Goal: Task Accomplishment & Management: Manage account settings

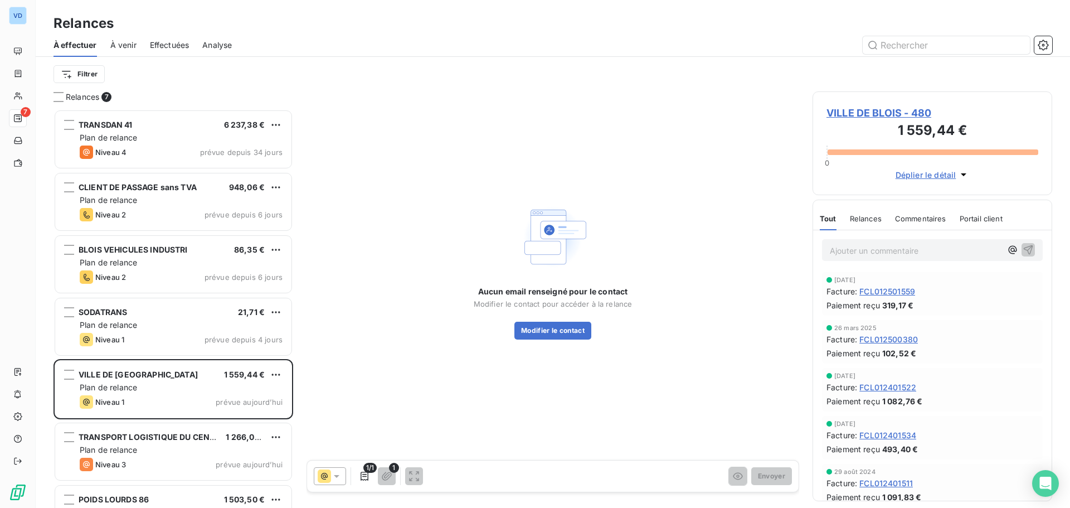
scroll to position [390, 231]
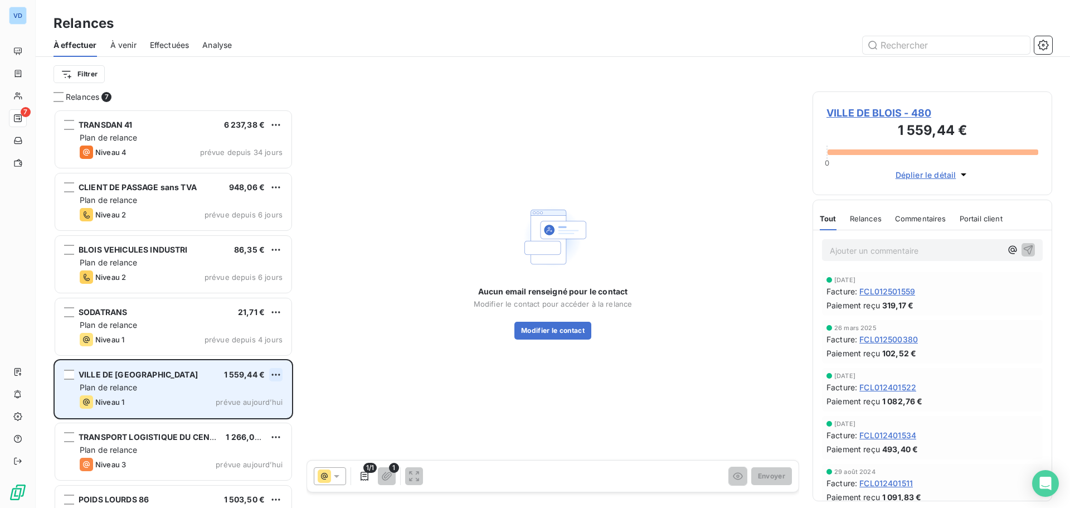
click at [273, 375] on html "VD 7 Relances À effectuer À venir Effectuées Analyse Filtrer Relances 7 TRANSDA…" at bounding box center [535, 254] width 1070 height 508
click at [243, 410] on div "Passer cette action" at bounding box center [228, 417] width 100 height 18
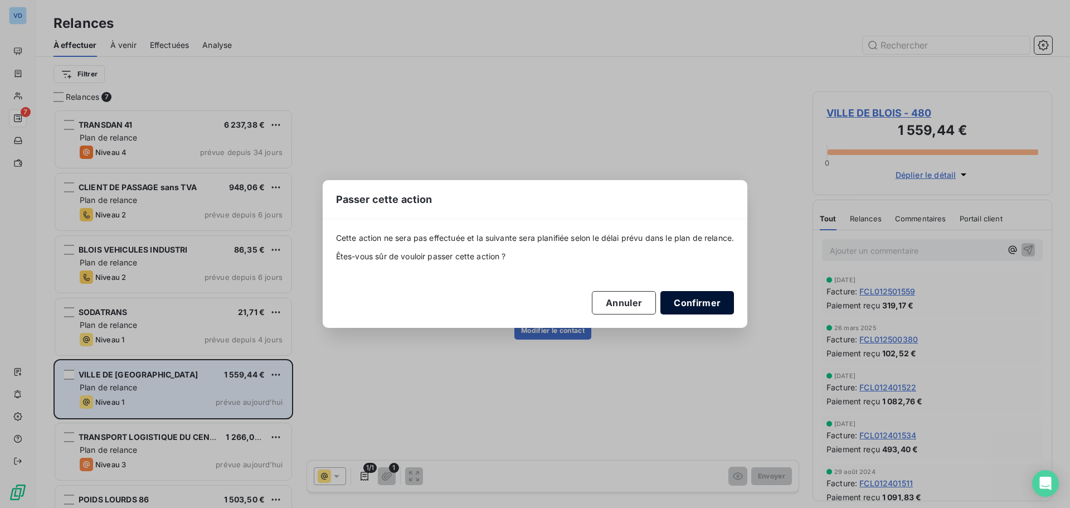
drag, startPoint x: 709, startPoint y: 308, endPoint x: 696, endPoint y: 305, distance: 13.7
click at [708, 308] on button "Confirmer" at bounding box center [697, 302] width 74 height 23
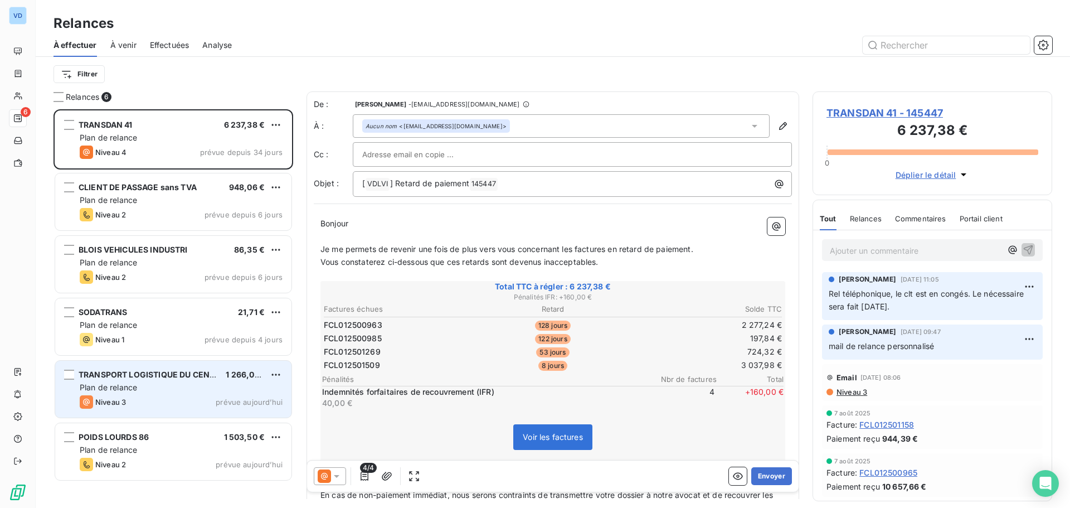
click at [210, 387] on div "Plan de relance" at bounding box center [181, 387] width 203 height 11
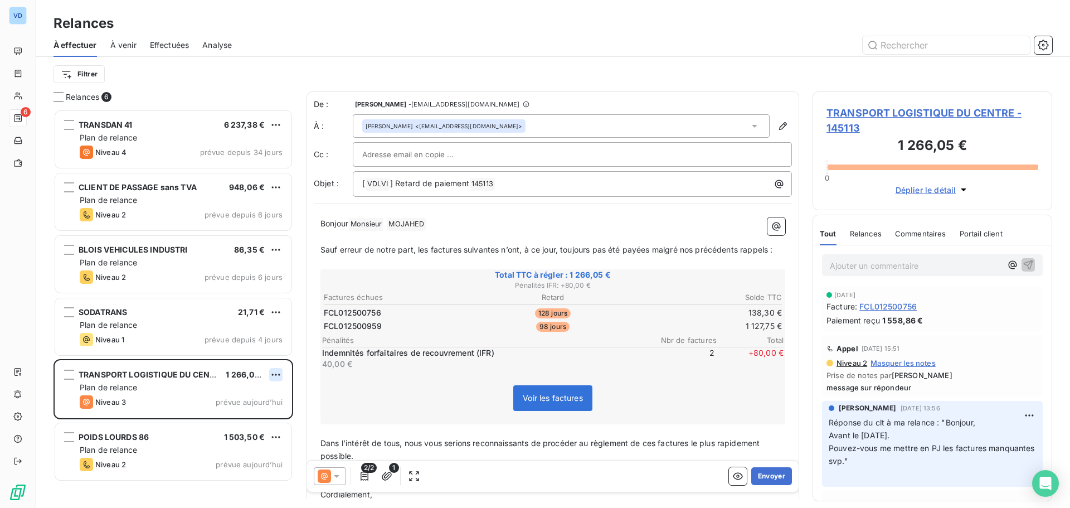
click at [275, 374] on html "VD 6 Relances À effectuer À venir Effectuées Analyse Filtrer Relances 6 TRANSDA…" at bounding box center [535, 254] width 1070 height 508
click at [227, 412] on div "Passer cette action" at bounding box center [228, 417] width 100 height 18
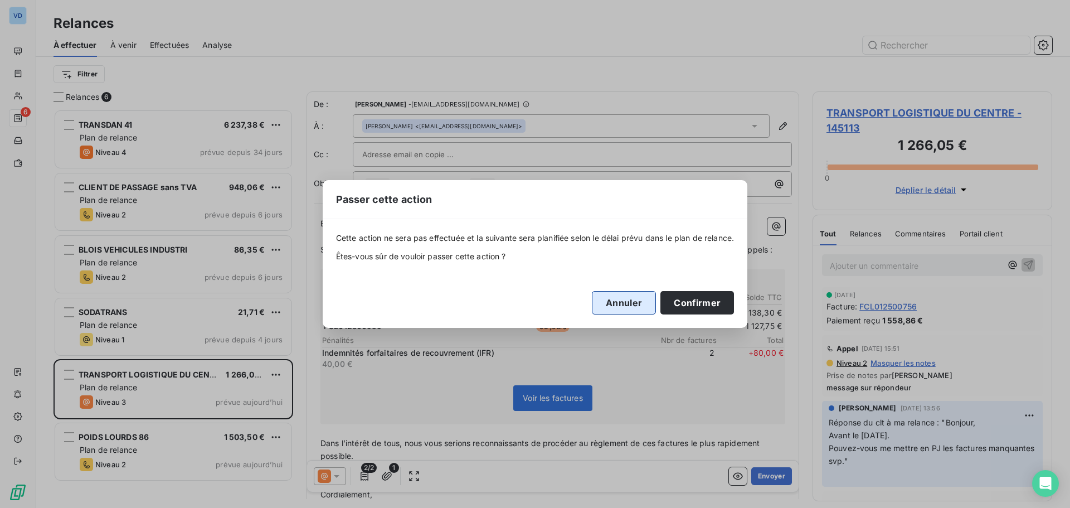
drag, startPoint x: 704, startPoint y: 303, endPoint x: 620, endPoint y: 300, distance: 83.6
click at [704, 304] on button "Confirmer" at bounding box center [697, 302] width 74 height 23
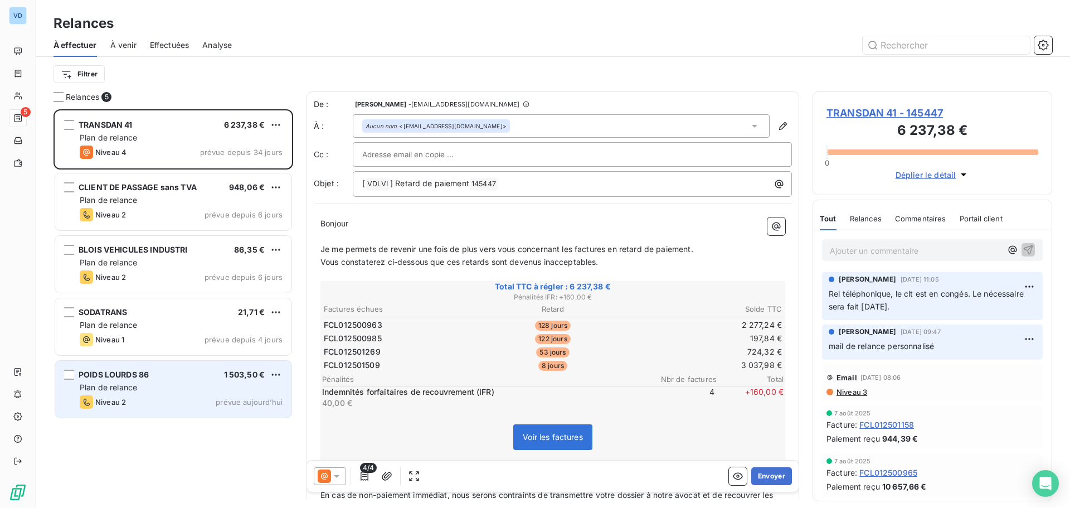
click at [162, 396] on div "Niveau 2 prévue aujourd’hui" at bounding box center [181, 401] width 203 height 13
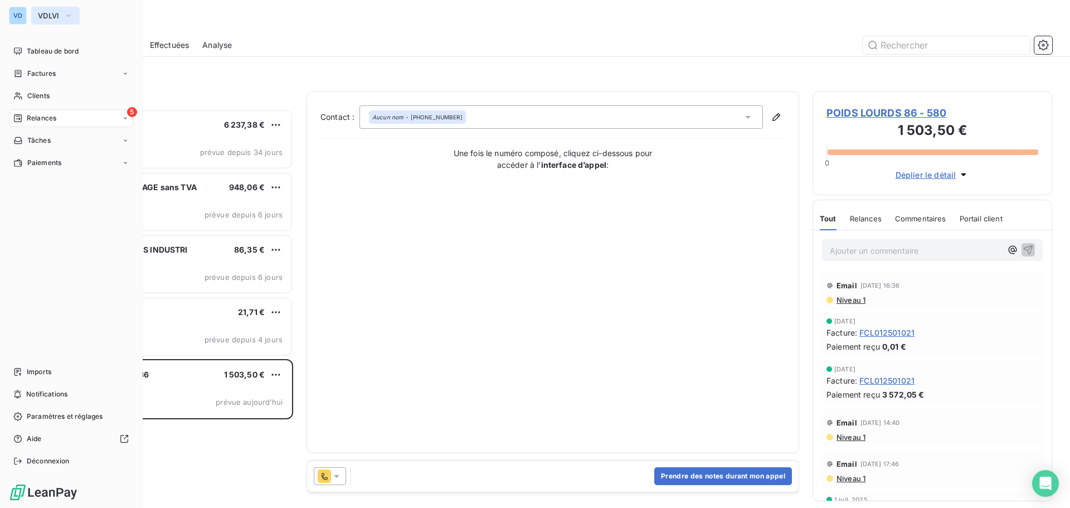
click at [46, 16] on span "VDLVI" at bounding box center [49, 15] width 22 height 9
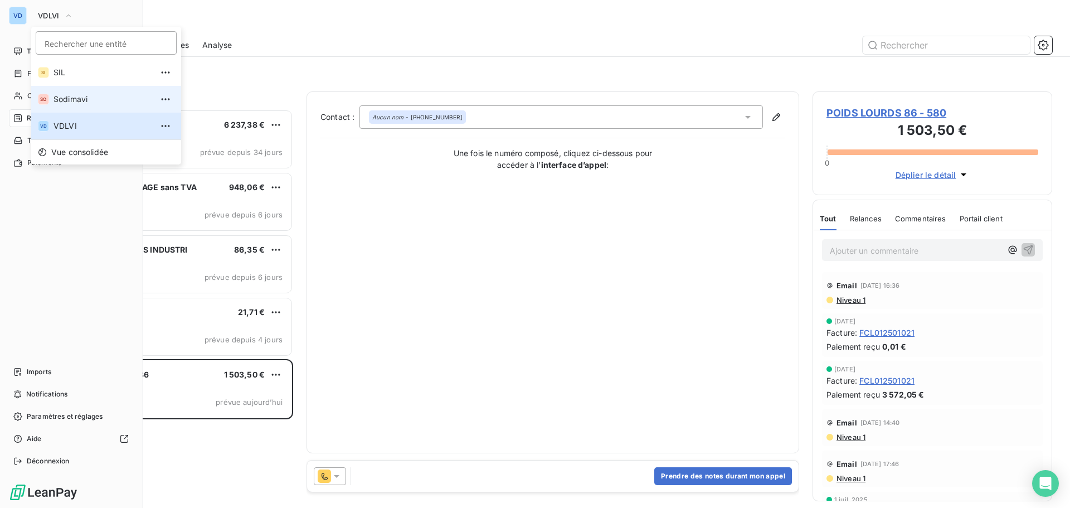
click at [61, 103] on span "Sodimavi" at bounding box center [103, 99] width 99 height 11
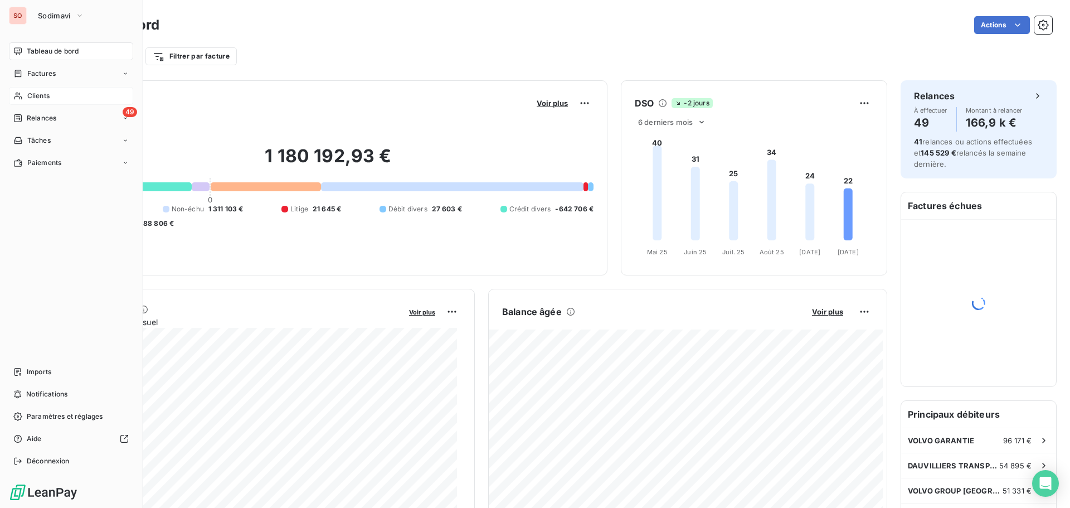
drag, startPoint x: 31, startPoint y: 98, endPoint x: 65, endPoint y: 100, distance: 34.7
click at [31, 98] on span "Clients" at bounding box center [38, 96] width 22 height 10
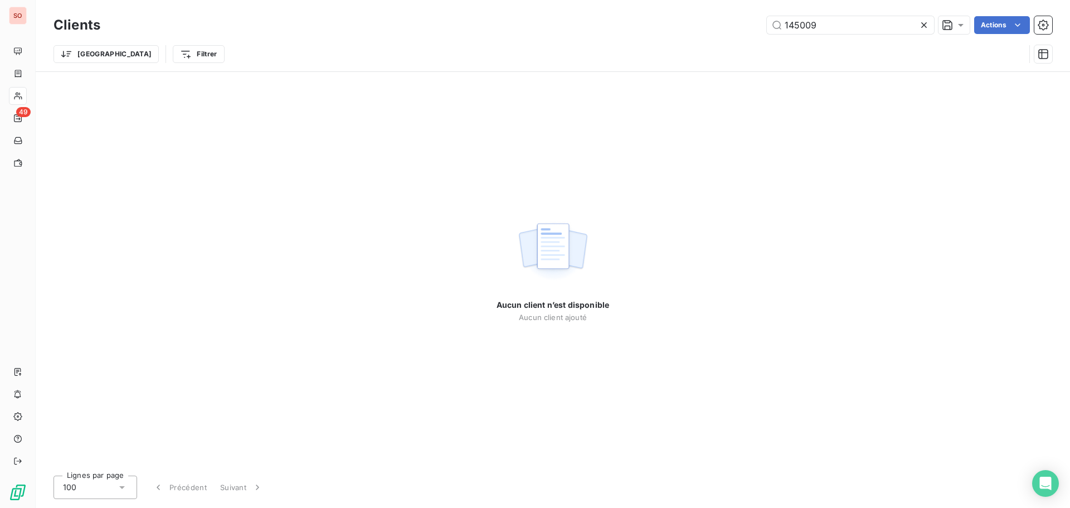
drag, startPoint x: 824, startPoint y: 27, endPoint x: 717, endPoint y: 25, distance: 106.5
click at [717, 25] on div "145009 Actions" at bounding box center [583, 25] width 939 height 18
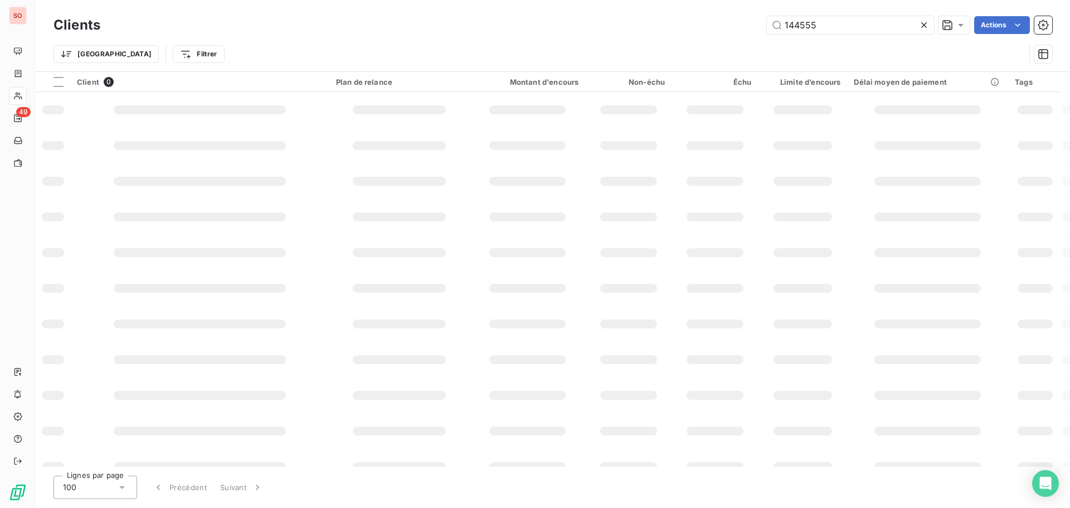
type input "144555"
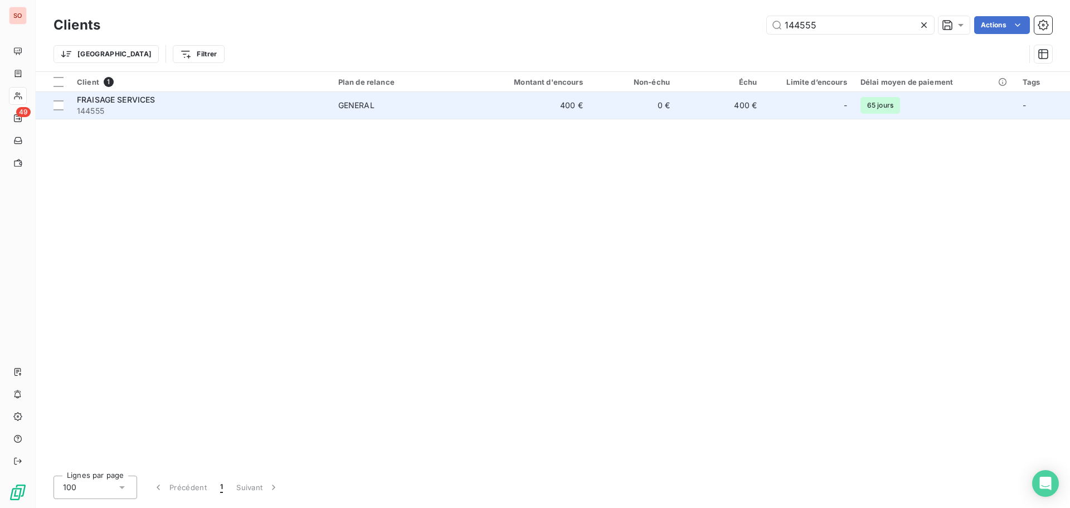
click at [142, 102] on span "FRAISAGE SERVICES" at bounding box center [116, 99] width 79 height 9
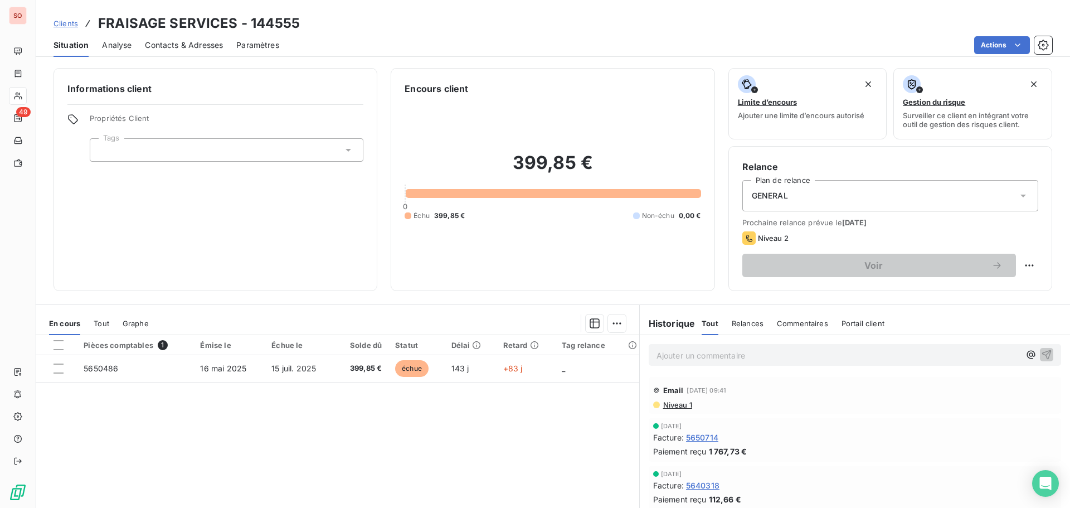
click at [178, 45] on span "Contacts & Adresses" at bounding box center [184, 45] width 78 height 11
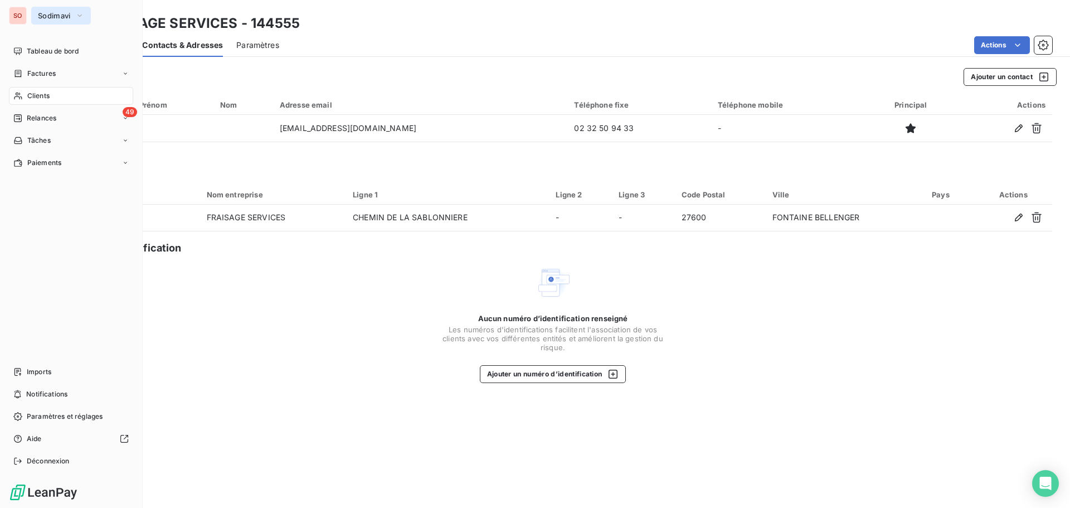
click at [50, 17] on span "Sodimavi" at bounding box center [54, 15] width 33 height 9
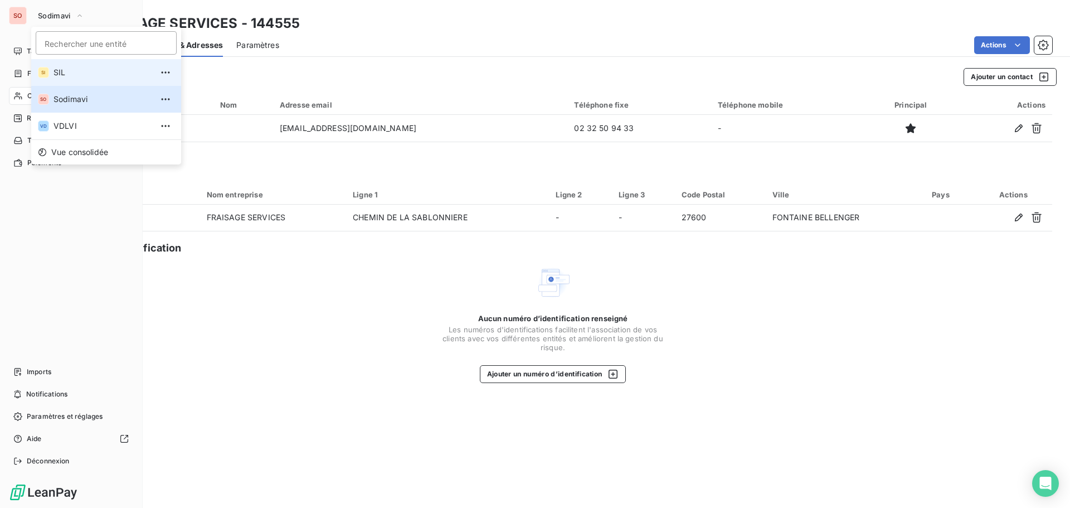
click at [56, 72] on span "SIL" at bounding box center [103, 72] width 99 height 11
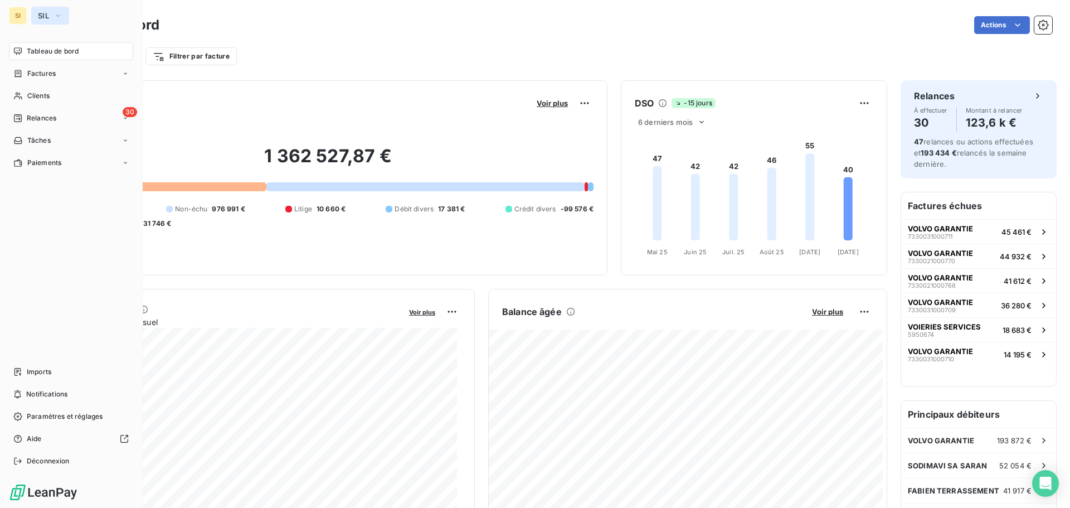
click at [43, 17] on span "SIL" at bounding box center [43, 15] width 11 height 9
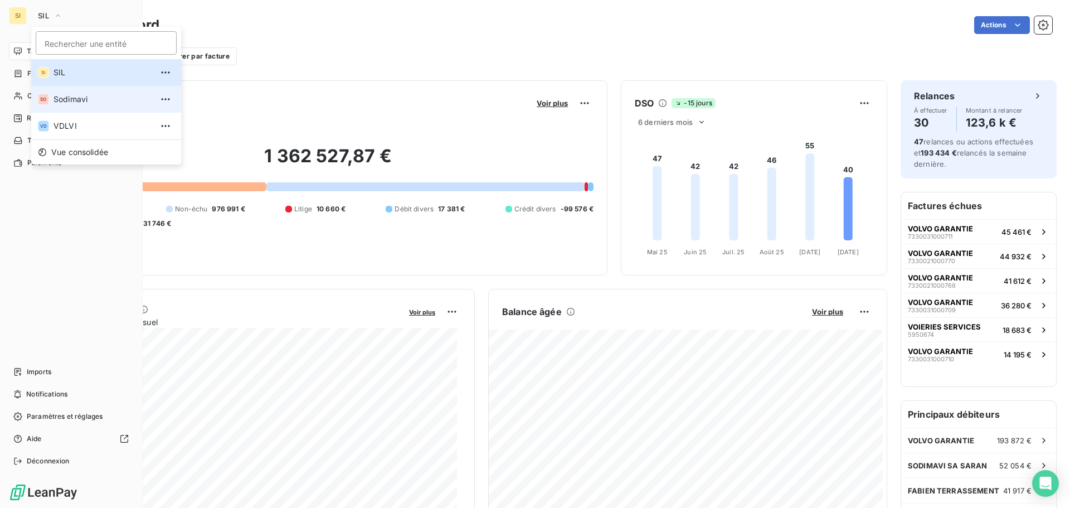
click at [61, 99] on span "Sodimavi" at bounding box center [103, 99] width 99 height 11
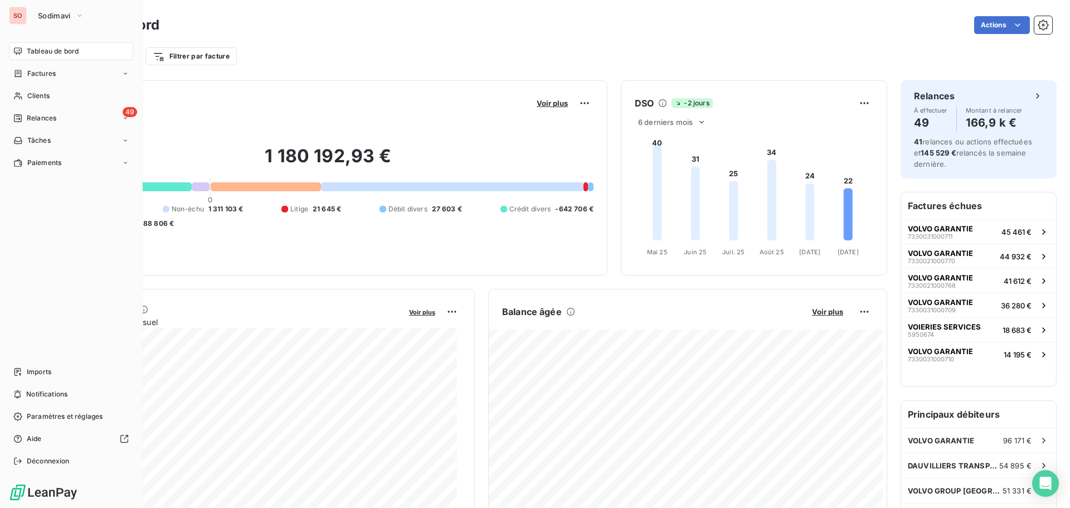
click at [54, 20] on button "Sodimavi" at bounding box center [61, 16] width 60 height 18
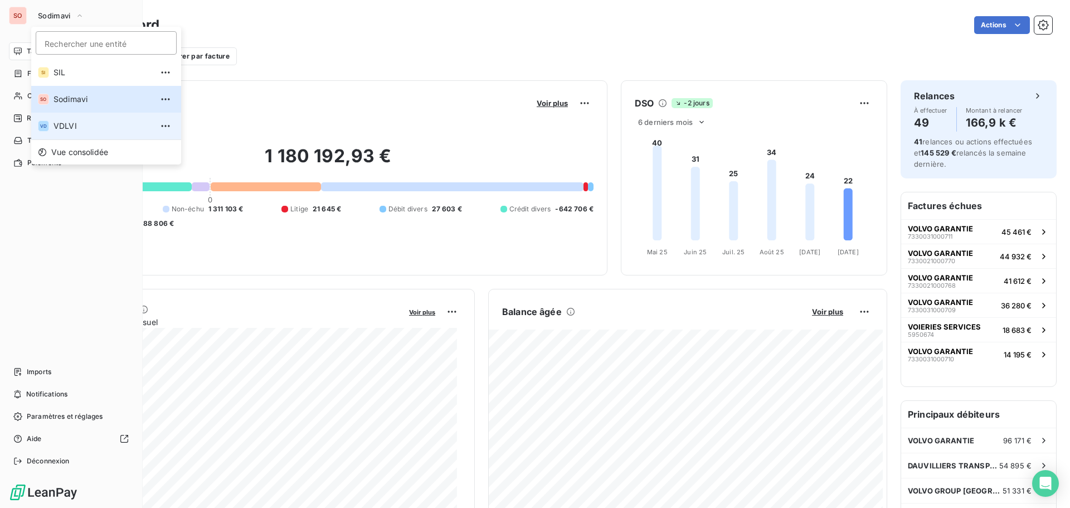
click at [69, 127] on span "VDLVI" at bounding box center [103, 125] width 99 height 11
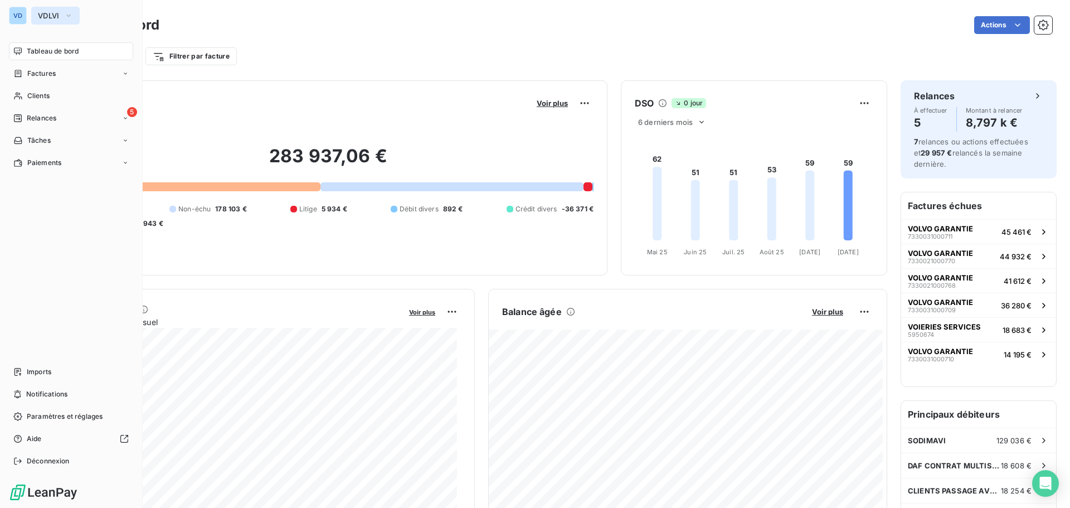
click at [49, 16] on span "VDLVI" at bounding box center [49, 15] width 22 height 9
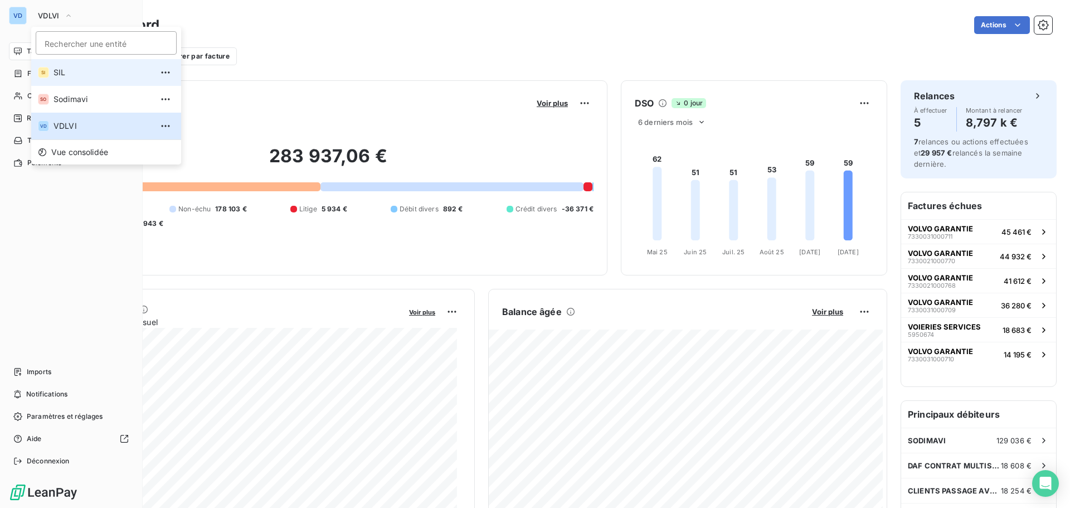
click at [64, 75] on span "SIL" at bounding box center [103, 72] width 99 height 11
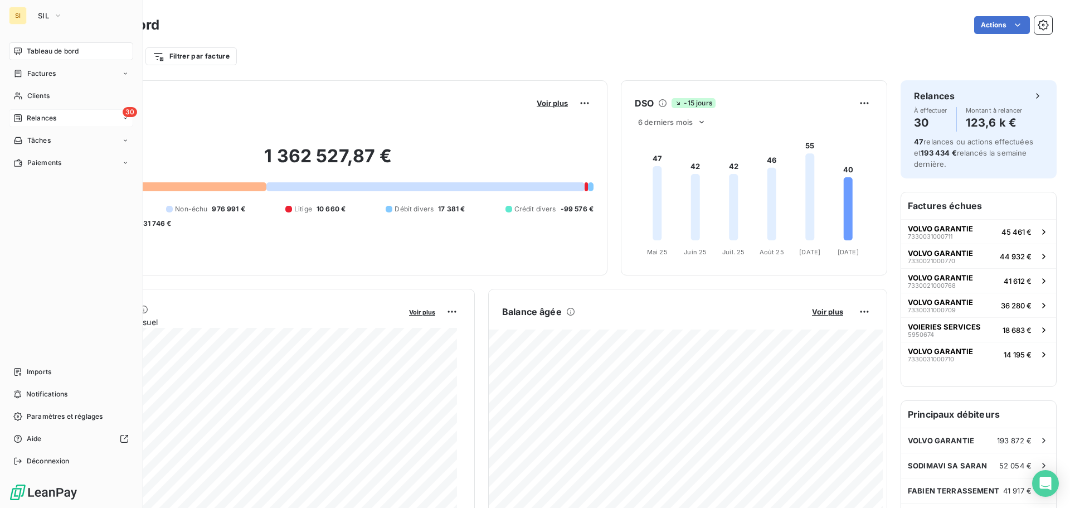
click at [38, 120] on span "Relances" at bounding box center [42, 118] width 30 height 10
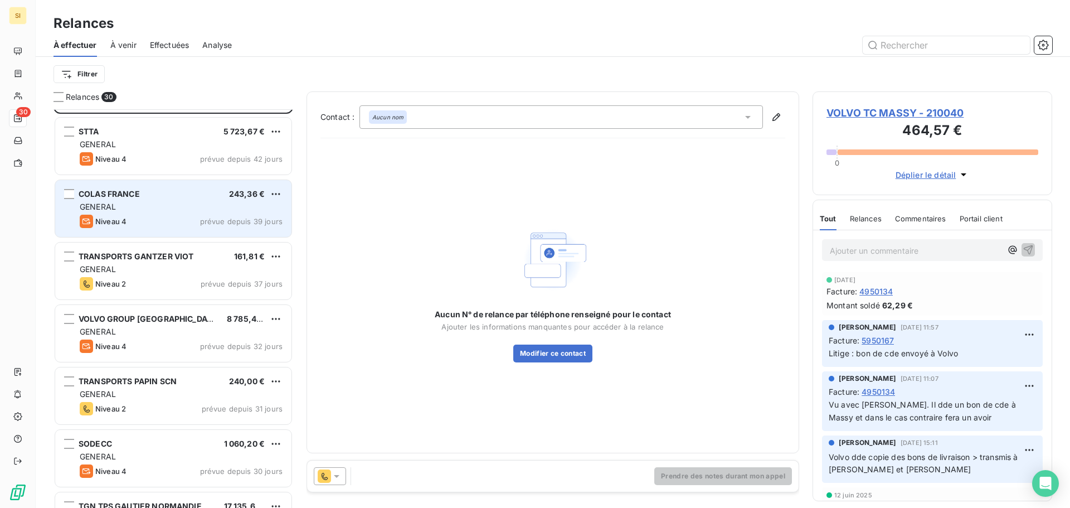
scroll to position [112, 0]
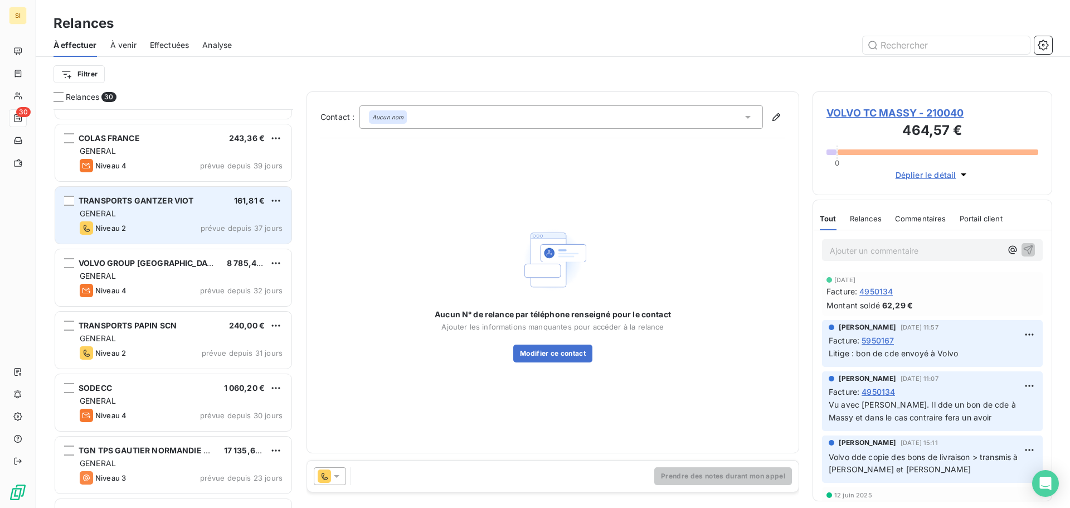
click at [180, 214] on div "GENERAL" at bounding box center [181, 213] width 203 height 11
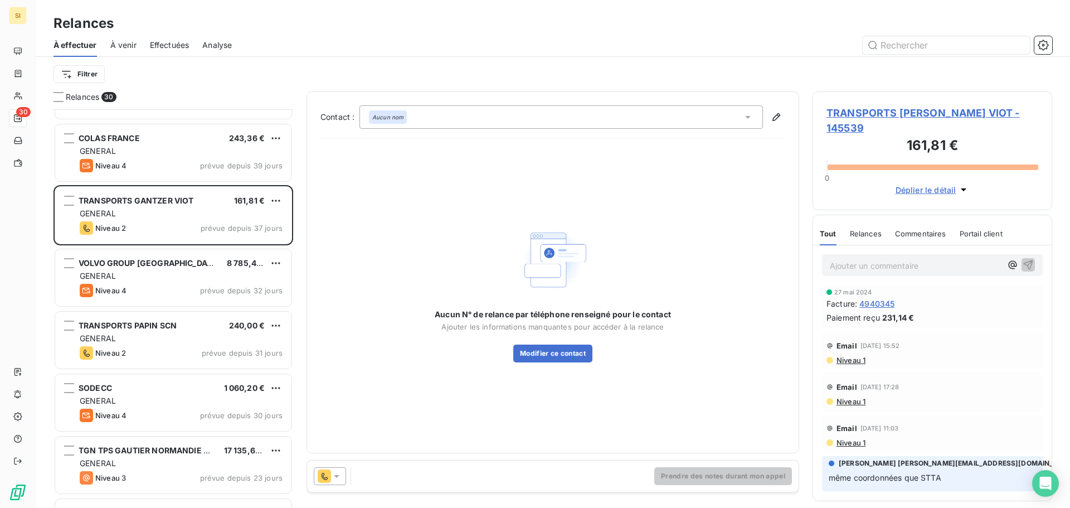
scroll to position [446, 0]
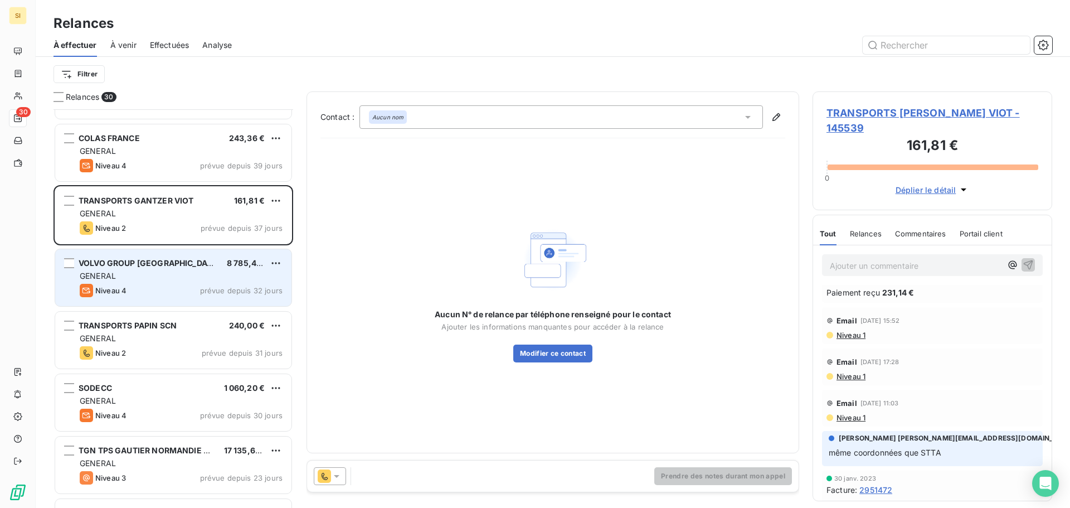
click at [144, 278] on div "GENERAL" at bounding box center [181, 275] width 203 height 11
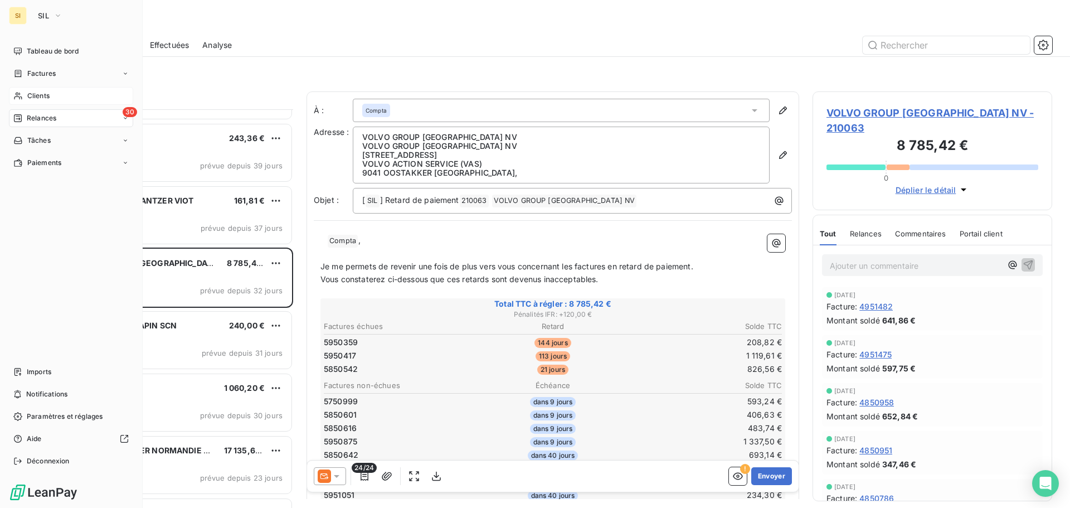
click at [35, 95] on span "Clients" at bounding box center [38, 96] width 22 height 10
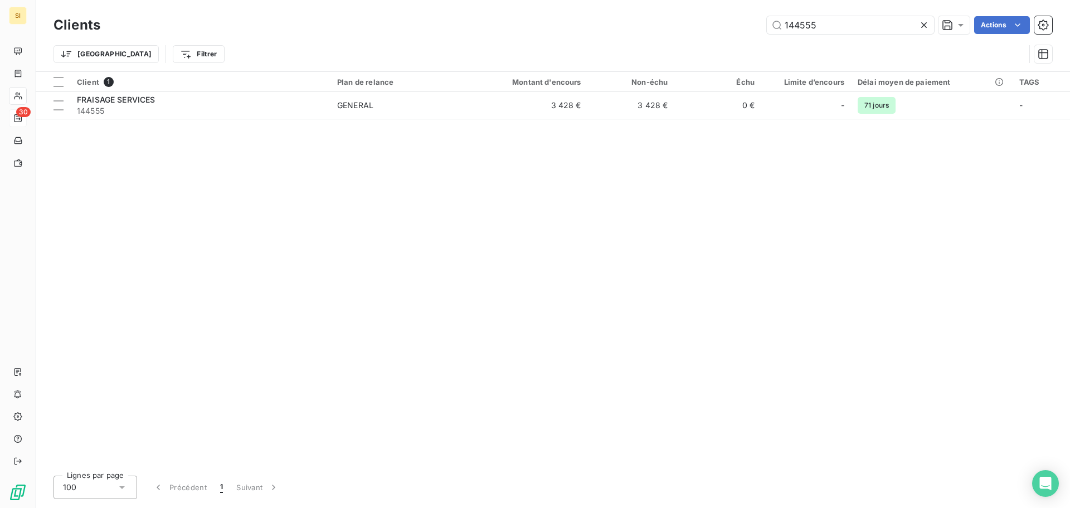
drag, startPoint x: 769, startPoint y: 22, endPoint x: 716, endPoint y: 22, distance: 53.5
click at [716, 22] on div "144555 Actions" at bounding box center [583, 25] width 939 height 18
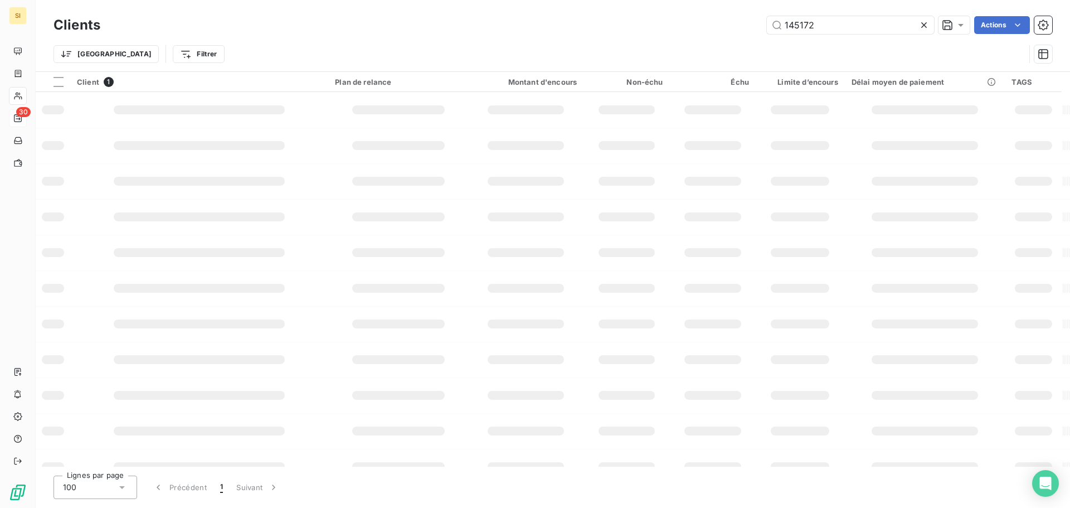
type input "145172"
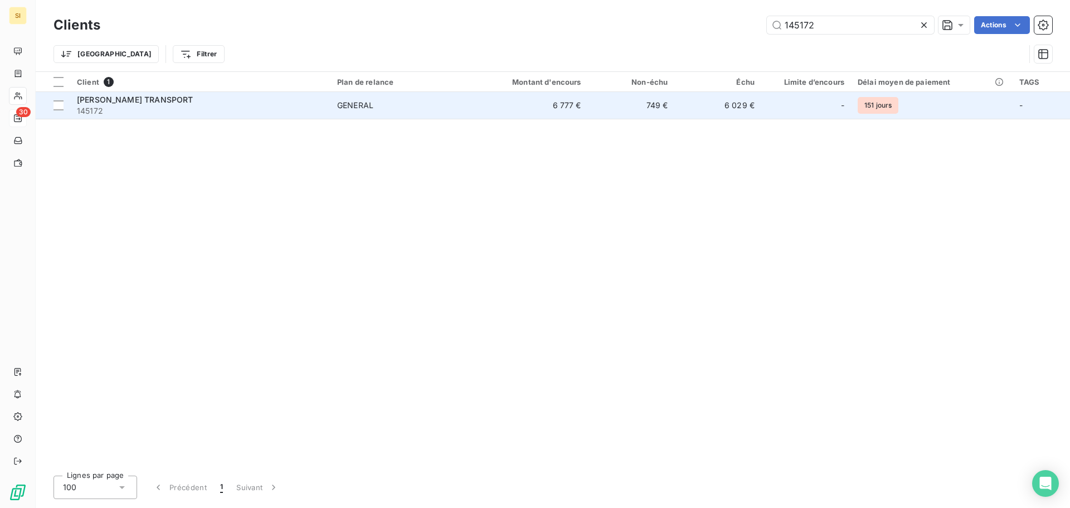
click at [102, 101] on span "[PERSON_NAME] TRANSPORT" at bounding box center [135, 99] width 116 height 9
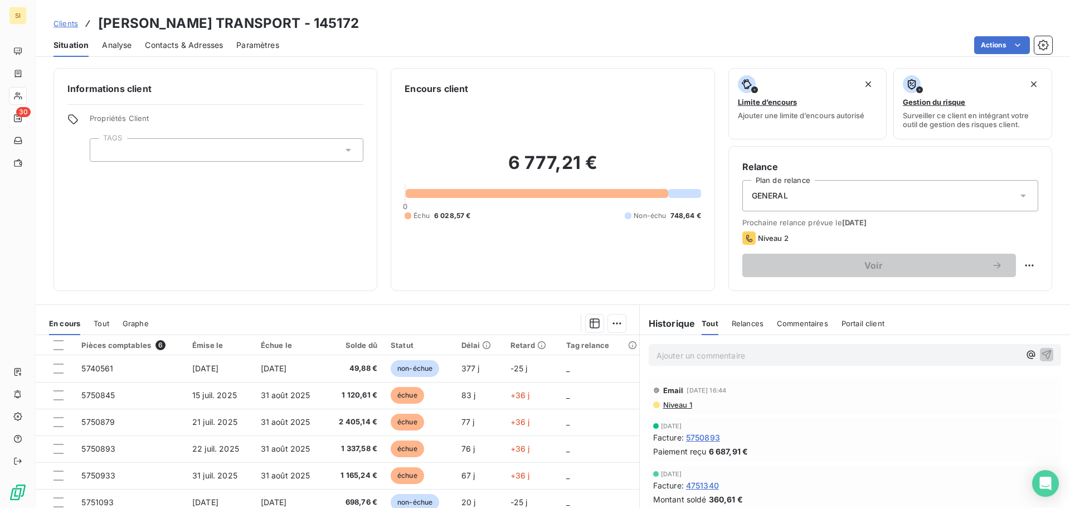
click at [173, 45] on span "Contacts & Adresses" at bounding box center [184, 45] width 78 height 11
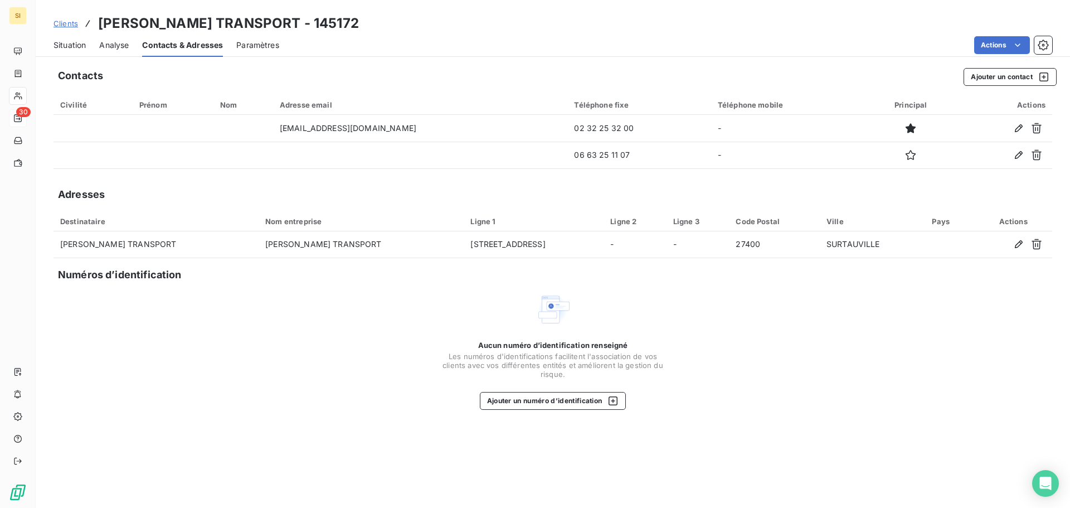
click at [77, 42] on span "Situation" at bounding box center [70, 45] width 32 height 11
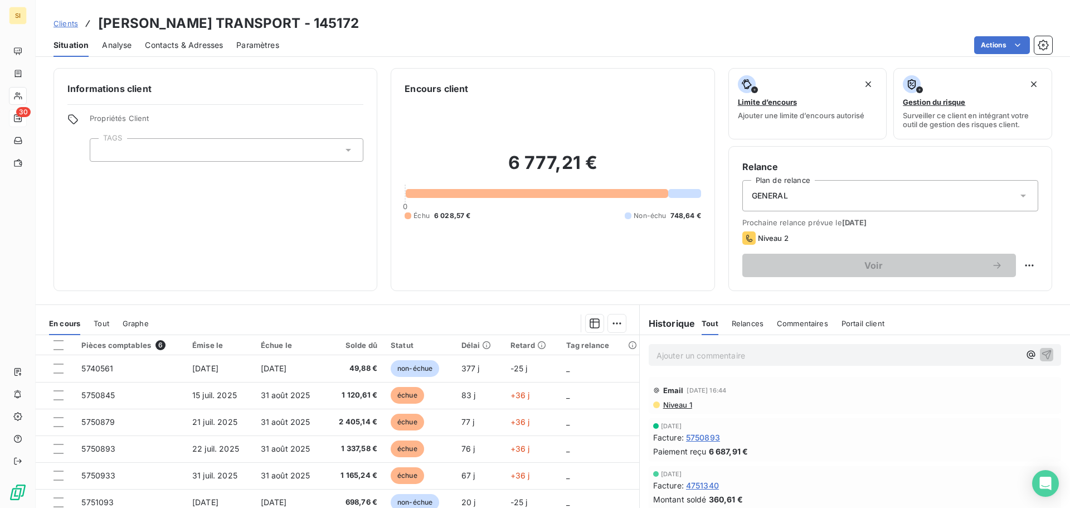
click at [673, 402] on span "Niveau 1" at bounding box center [677, 404] width 30 height 9
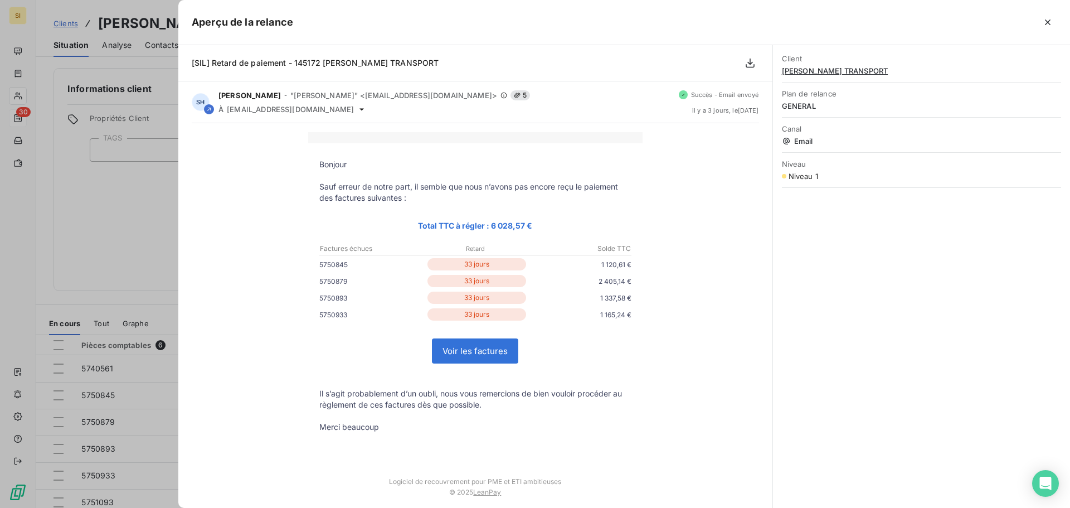
drag, startPoint x: 1047, startPoint y: 22, endPoint x: 1035, endPoint y: 31, distance: 14.4
click at [1047, 22] on icon "button" at bounding box center [1047, 22] width 11 height 11
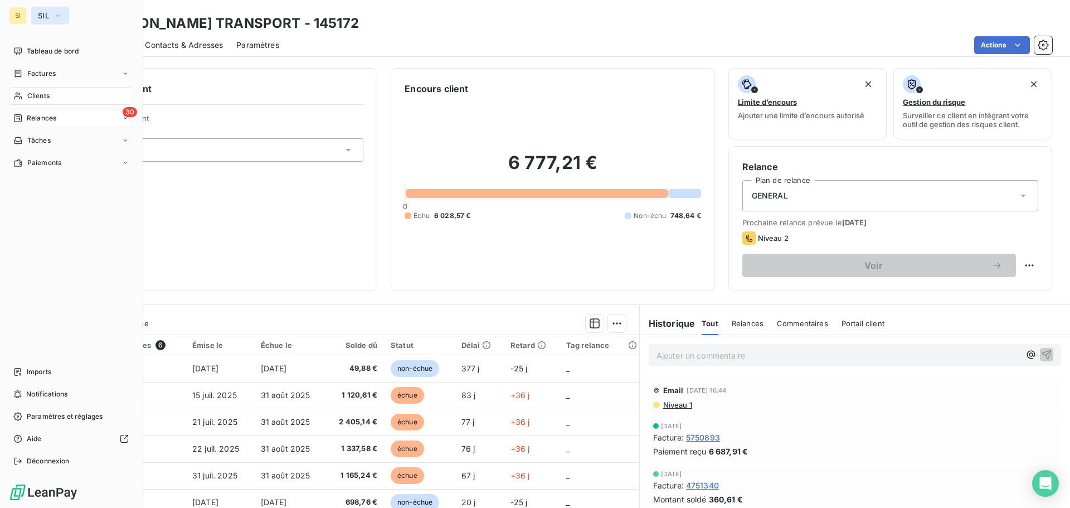
click at [41, 15] on span "SIL" at bounding box center [43, 15] width 11 height 9
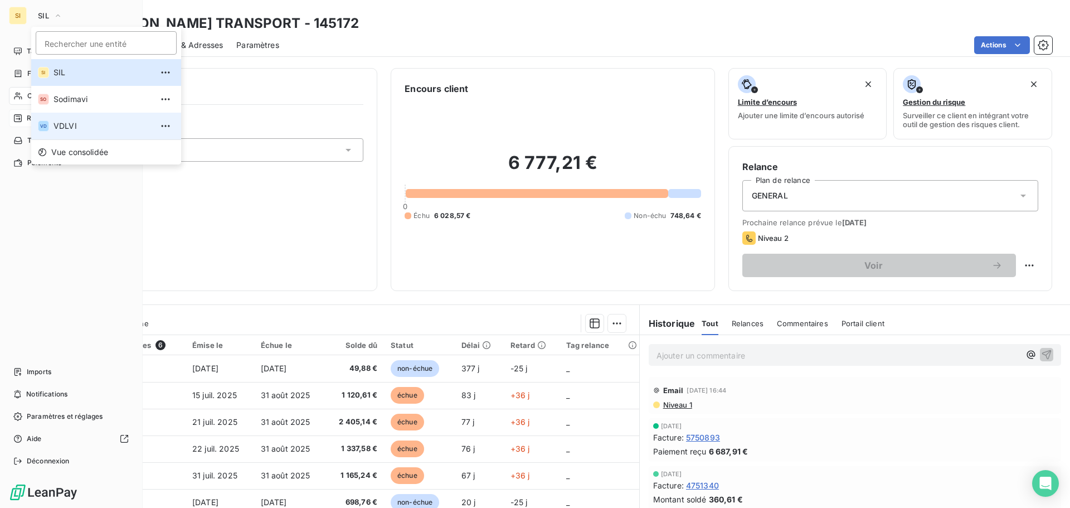
click at [61, 131] on span "VDLVI" at bounding box center [103, 125] width 99 height 11
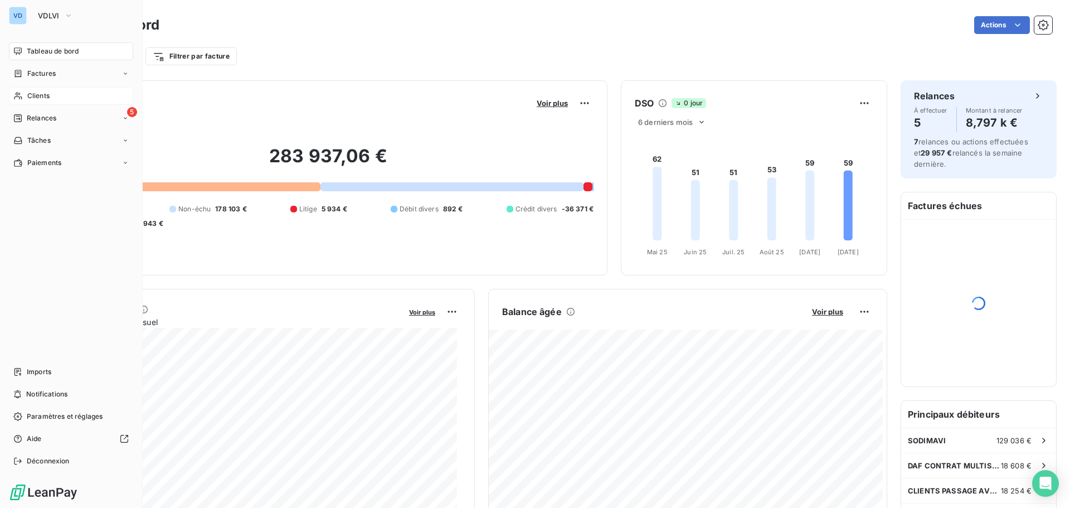
click at [36, 99] on span "Clients" at bounding box center [38, 96] width 22 height 10
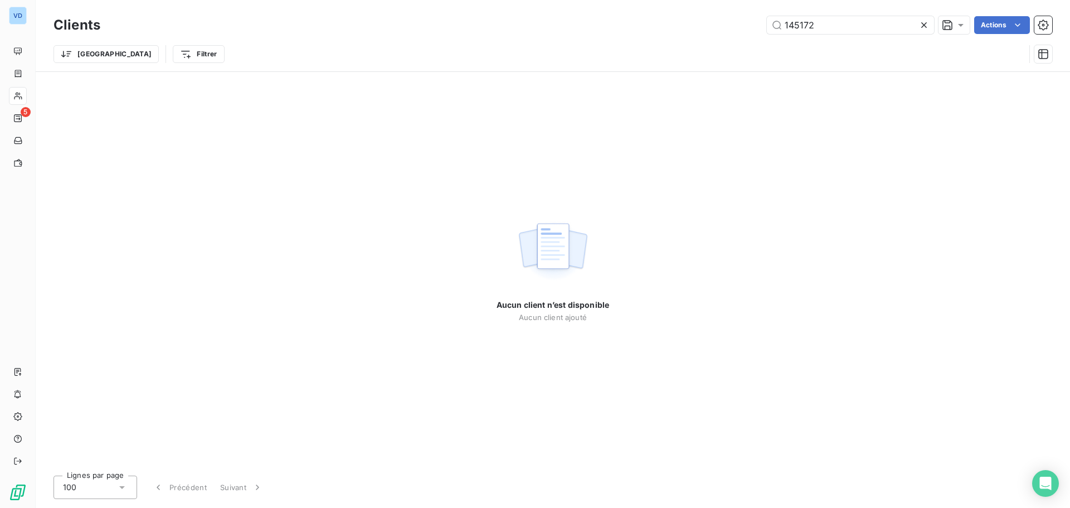
drag, startPoint x: 824, startPoint y: 25, endPoint x: 687, endPoint y: 20, distance: 136.6
click at [687, 20] on div "145172 Actions" at bounding box center [583, 25] width 939 height 18
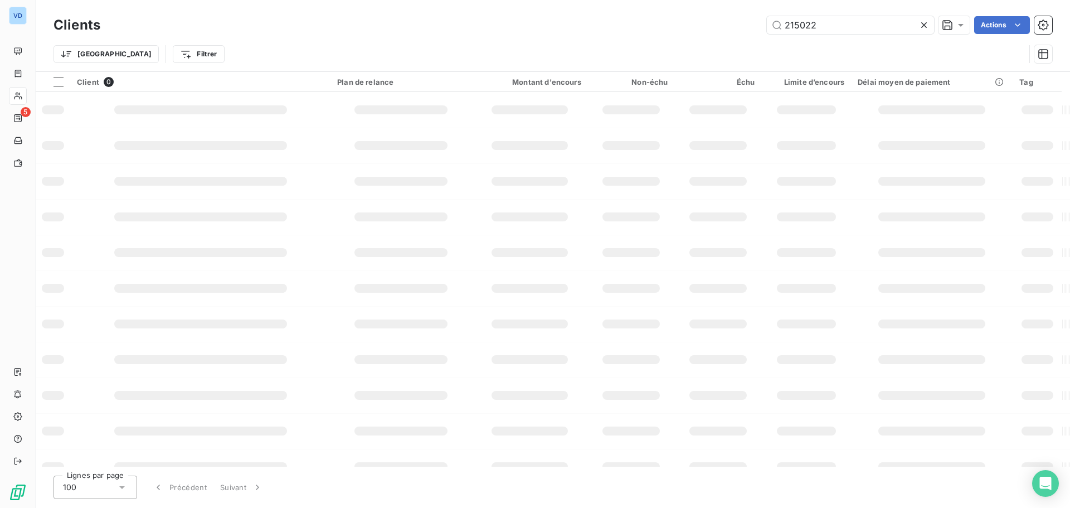
type input "215022"
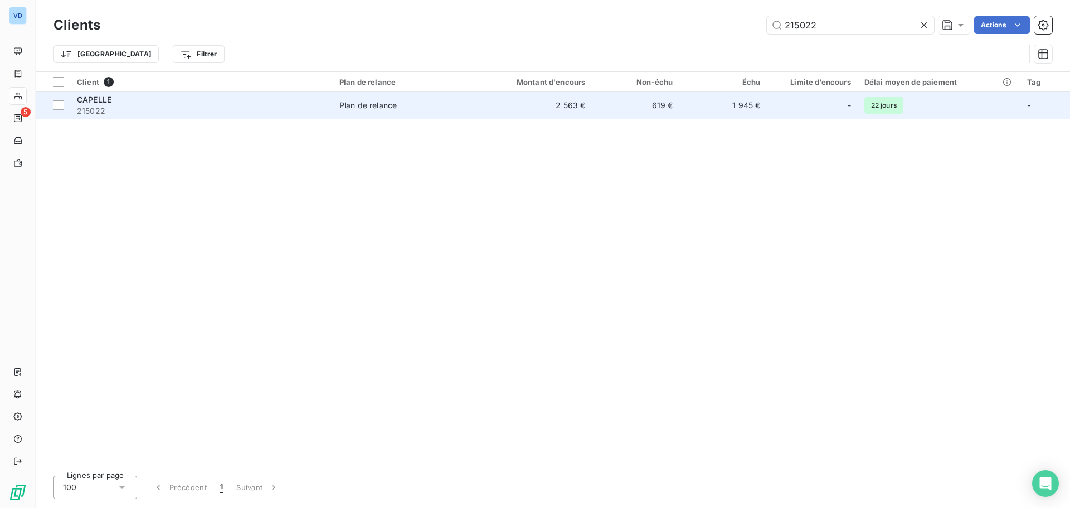
click at [98, 100] on span "CAPELLE" at bounding box center [94, 99] width 35 height 9
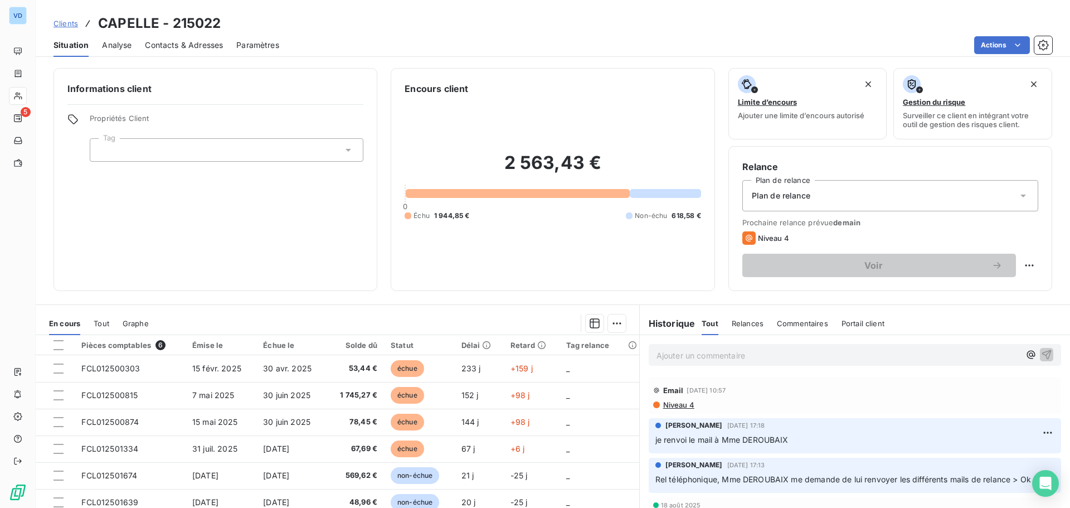
click at [668, 352] on p "Ajouter un commentaire ﻿" at bounding box center [838, 355] width 363 height 14
